Goal: Information Seeking & Learning: Find specific fact

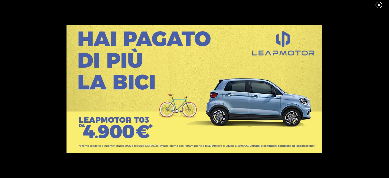
click at [377, 3] on link at bounding box center [381, 5] width 13 height 8
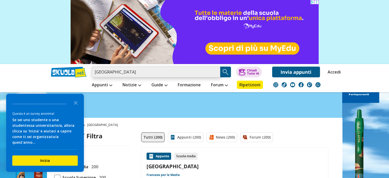
click at [117, 69] on input "[GEOGRAPHIC_DATA]" at bounding box center [156, 71] width 128 height 11
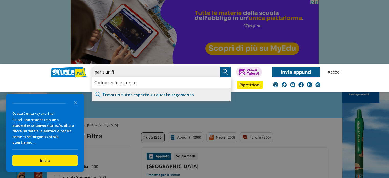
type input "paris unifi"
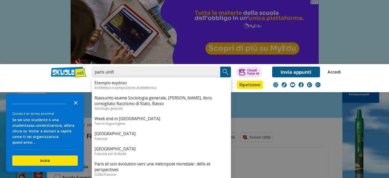
click at [74, 107] on icon "Close the survey" at bounding box center [76, 102] width 10 height 10
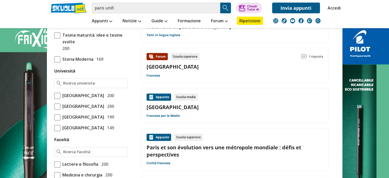
scroll to position [179, 0]
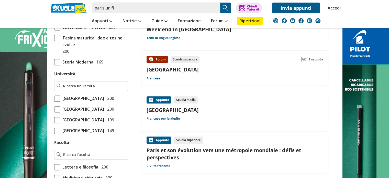
click at [83, 83] on input "Università" at bounding box center [94, 85] width 62 height 5
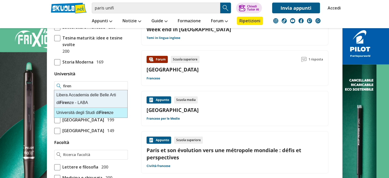
click at [91, 110] on div "Università degli Studi di Firen ze" at bounding box center [90, 113] width 73 height 10
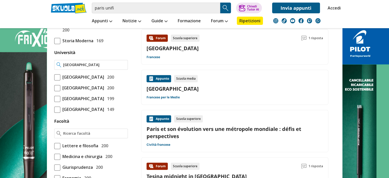
scroll to position [230, 0]
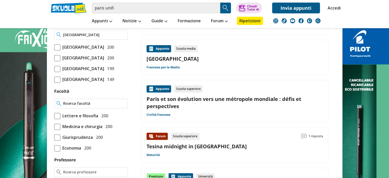
type input "[GEOGRAPHIC_DATA]"
click at [92, 106] on input "Facoltà" at bounding box center [94, 103] width 62 height 5
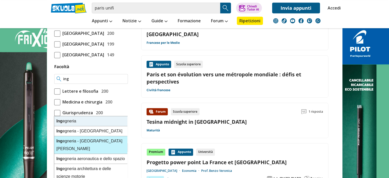
scroll to position [256, 0]
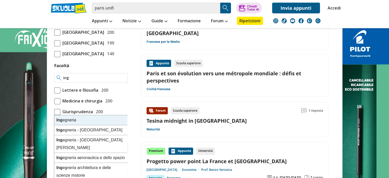
click at [76, 120] on div "Ing egneria" at bounding box center [90, 120] width 73 height 10
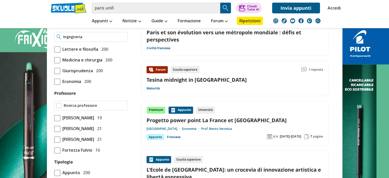
scroll to position [307, 0]
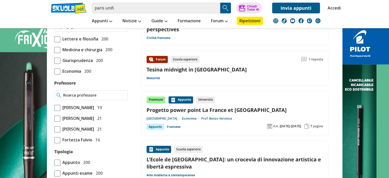
type input "Ingegneria"
click at [98, 98] on input "Professore" at bounding box center [94, 95] width 62 height 5
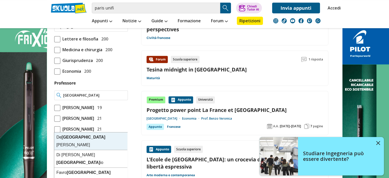
type input "[GEOGRAPHIC_DATA]"
